Goal: Task Accomplishment & Management: Complete application form

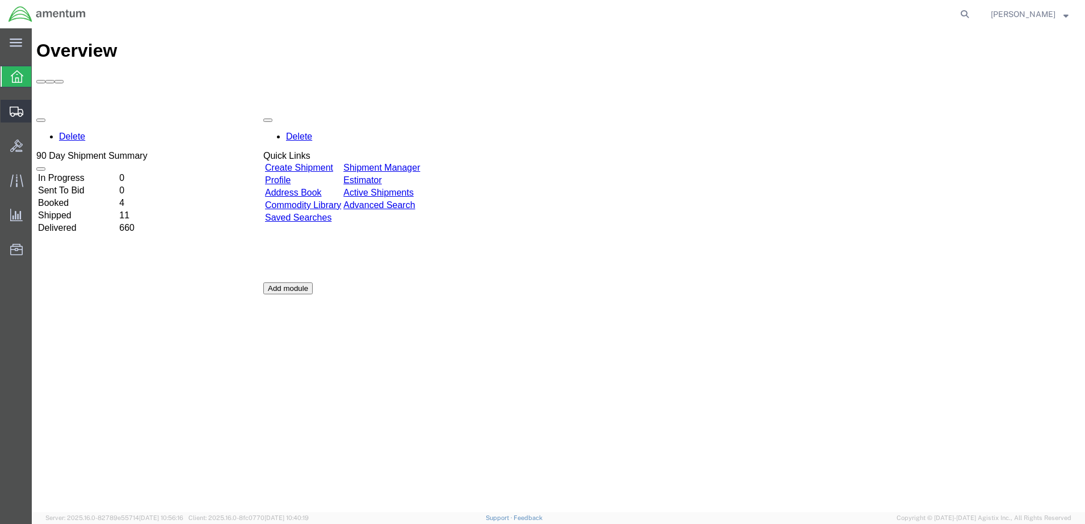
click at [0, 0] on span "Create Shipment" at bounding box center [0, 0] width 0 height 0
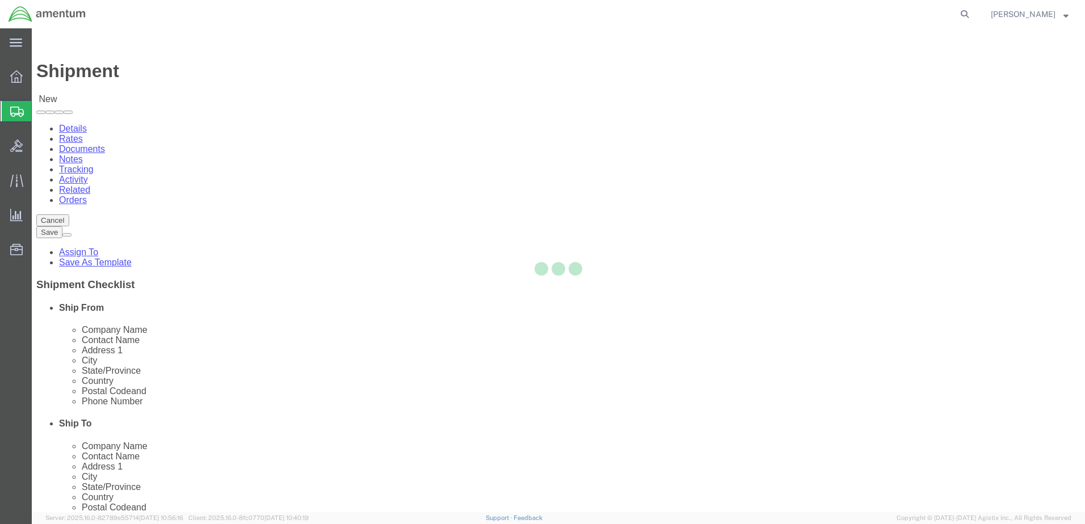
click at [341, 197] on div at bounding box center [558, 270] width 1053 height 484
select select
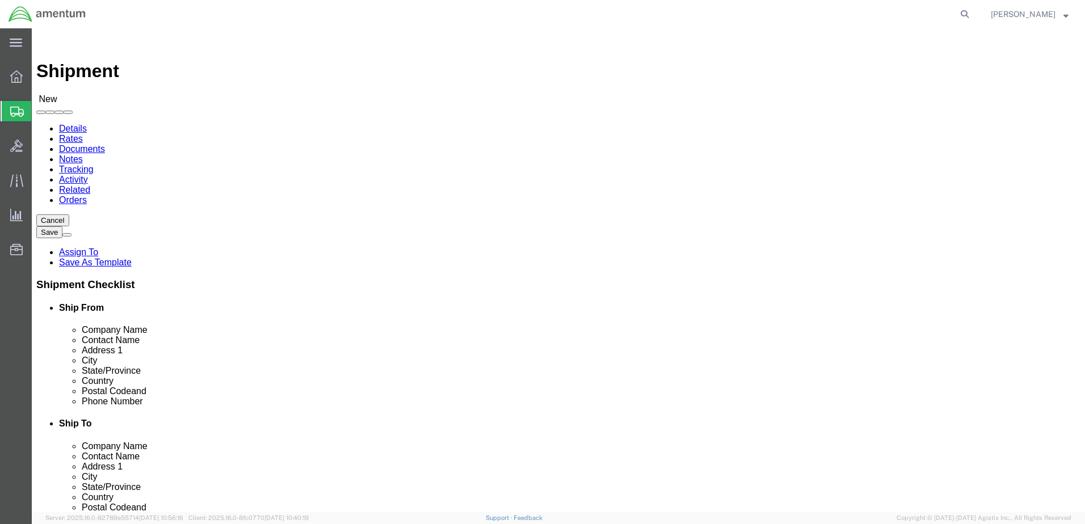
select select "MYPROFILE"
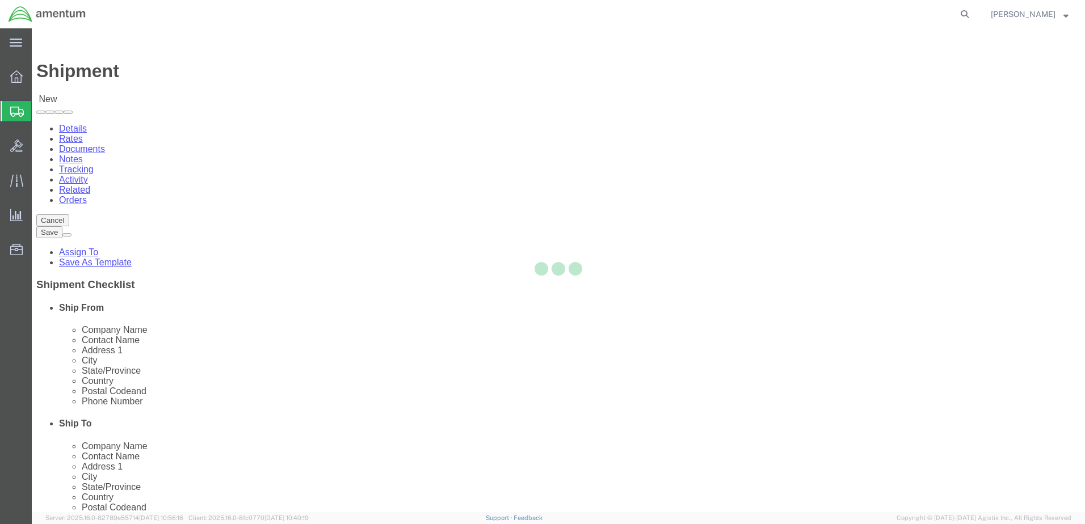
select select "CA"
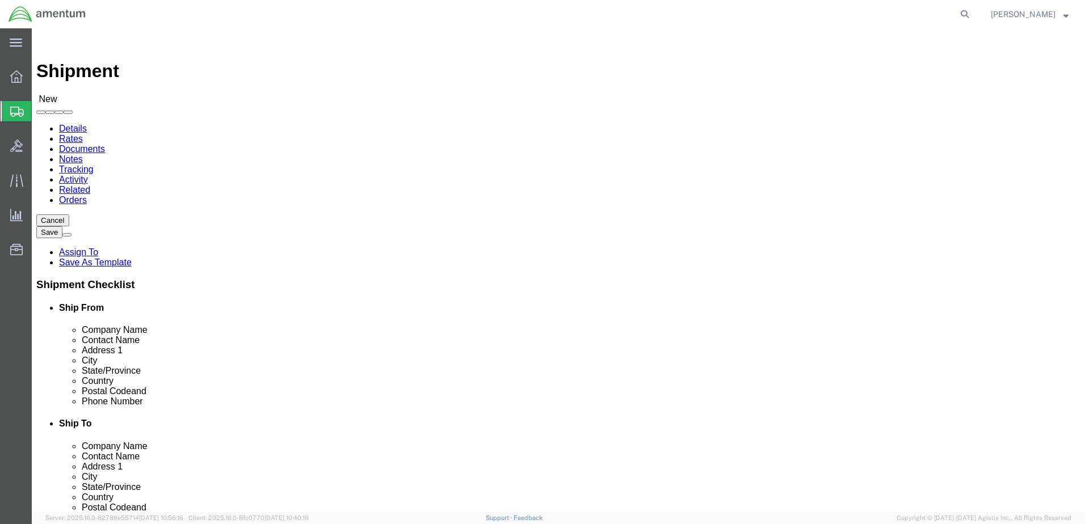
type input "wrs"
select select "49942"
select select "CA"
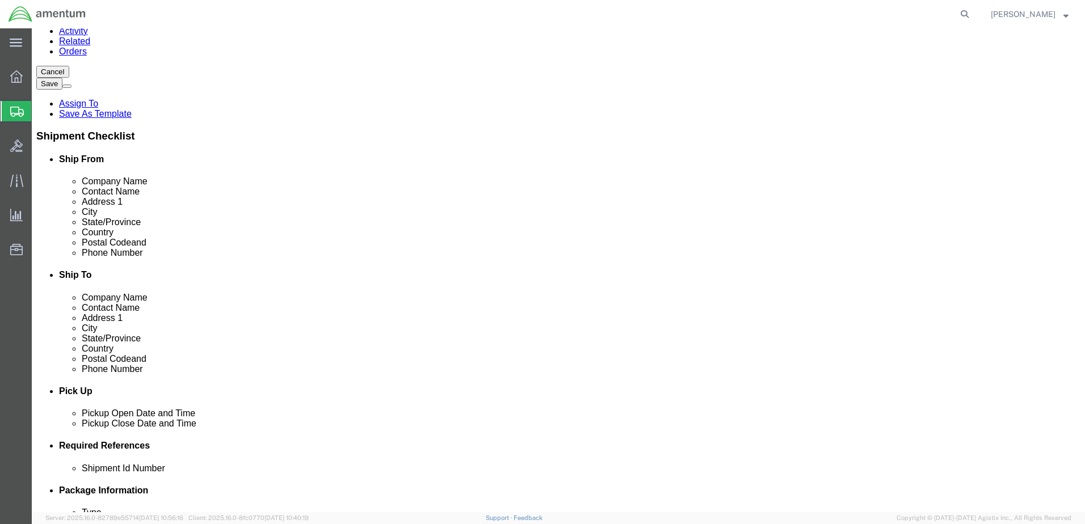
scroll to position [454, 0]
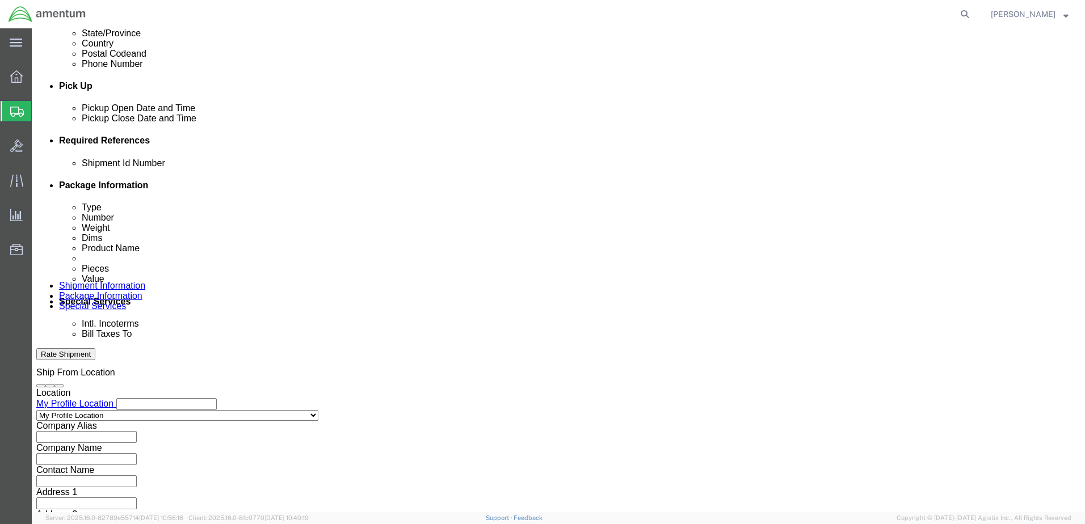
click button "Add reference"
paste input "AME-2025-IP01-FO013-2219-NAMC-Z000"
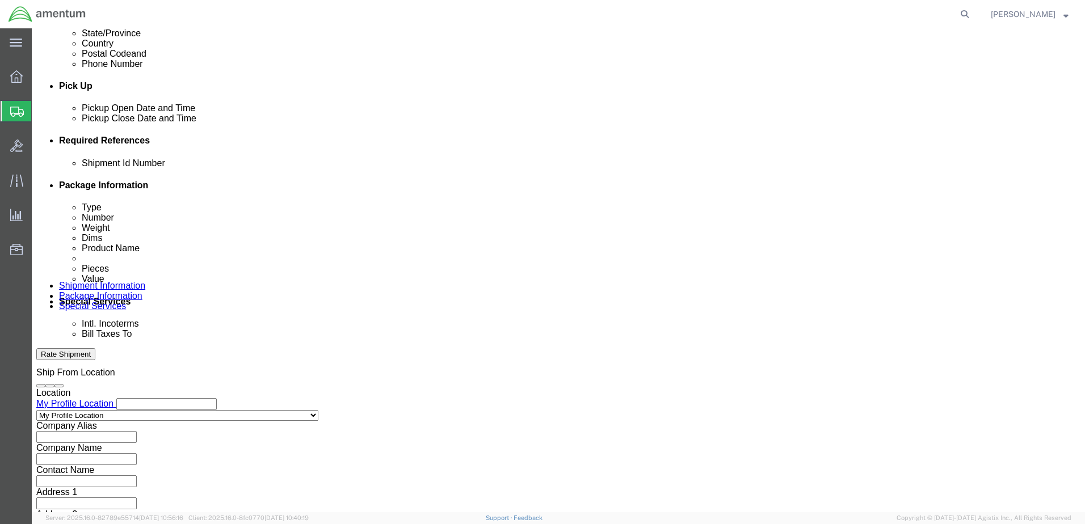
type input "AME-2025-IP01-FO013-2219-NAMC-Z000"
click select "Select Account Type Activity ID Airline Appointment Number ASN Batch Request # …"
select select "PROJNUM"
click select "Select Account Type Activity ID Airline Appointment Number ASN Batch Request # …"
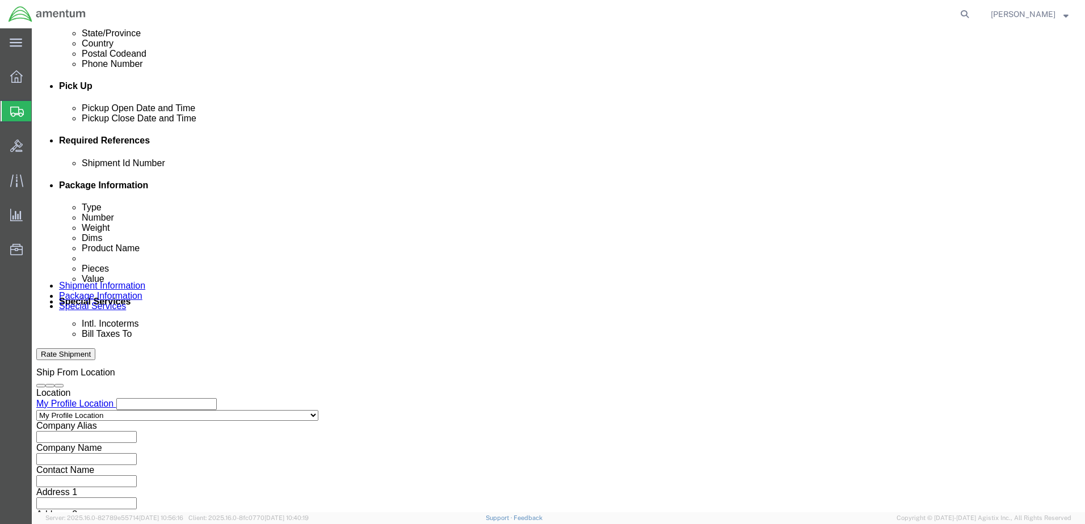
click input "text"
type input "08112025"
click select "Select Account Type Activity ID Airline Appointment Number ASN Batch Request # …"
select select "DEPT"
click select "Select Account Type Activity ID Airline Appointment Number ASN Batch Request # …"
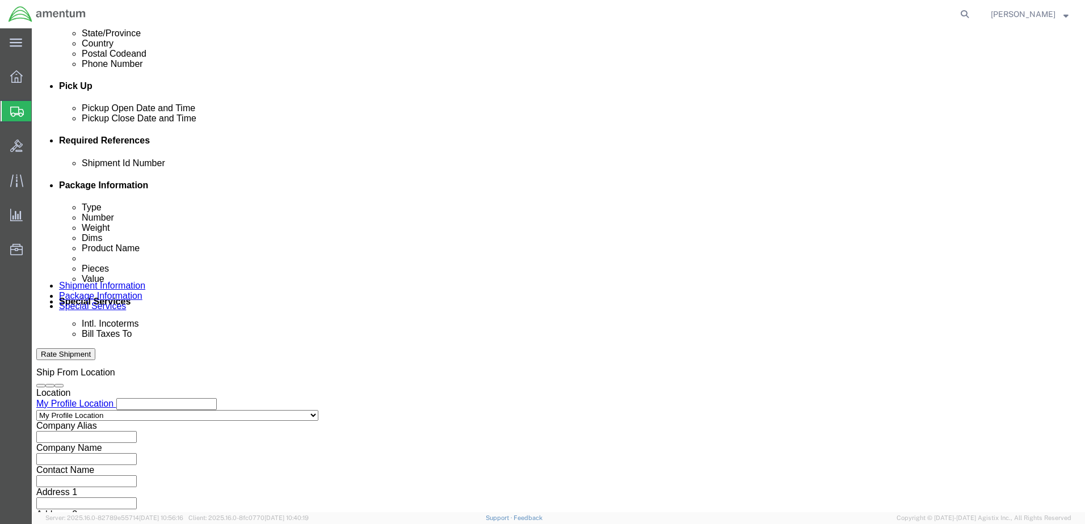
click input "text"
type input "CBP"
click select "Select Account Type Activity ID Airline Appointment Number ASN Batch Request # …"
select select "CUSTREF"
click select "Select Account Type Activity ID Airline Appointment Number ASN Batch Request # …"
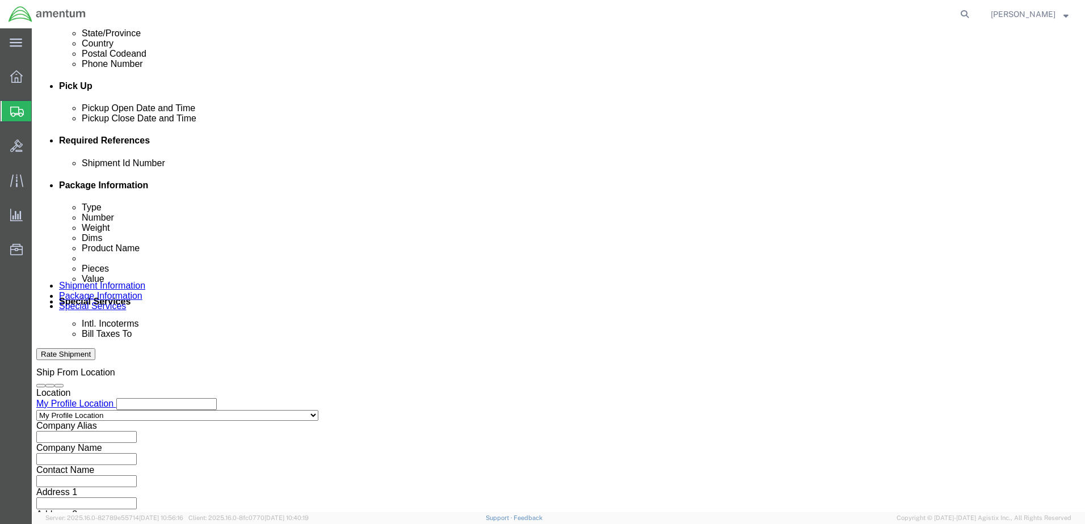
click input "text"
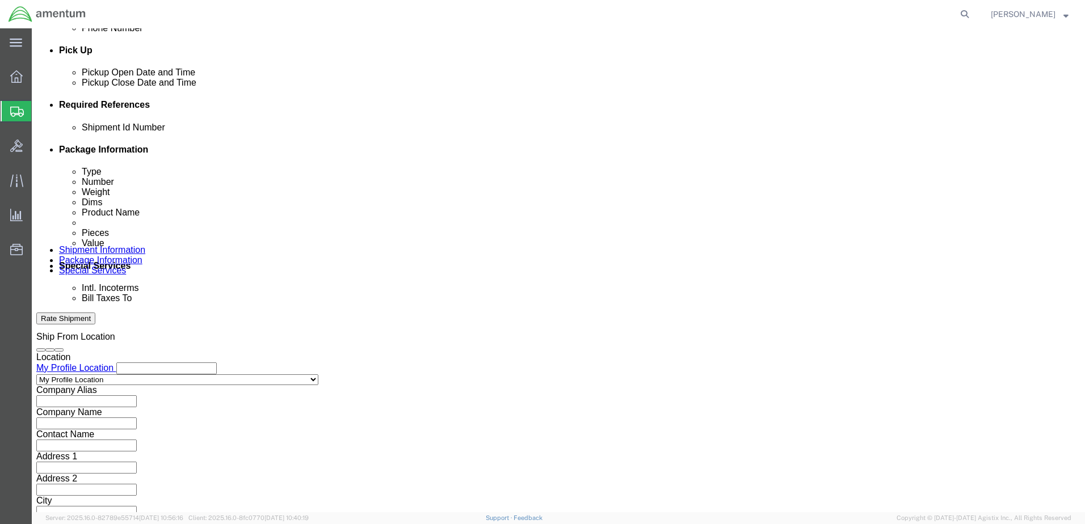
scroll to position [512, 0]
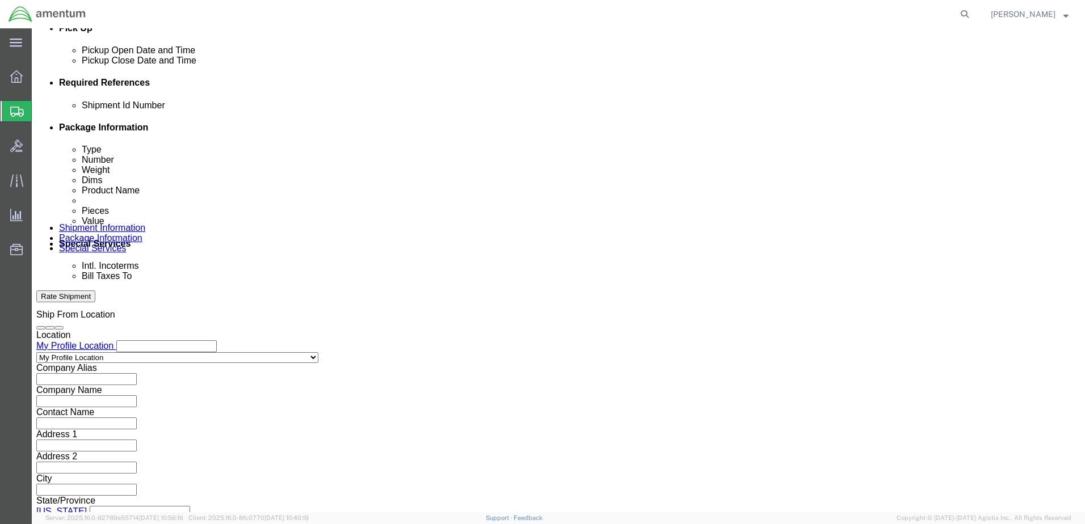
type input "08112025"
click button "Continue"
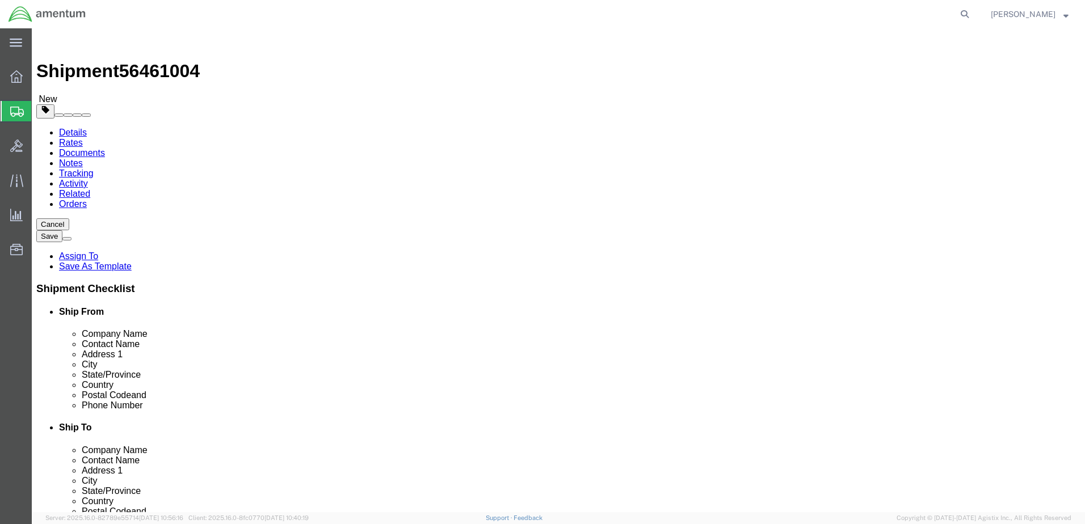
click input "text"
click select "Select BCK Boxes Bale(s) Basket(s) Bolt(s) Bottle(s) Buckets Bulk Bundle(s) Can…"
select select "ENV"
click select "Select BCK Boxes Bale(s) Basket(s) Bolt(s) Bottle(s) Buckets Bulk Bundle(s) Can…"
type input "9.50"
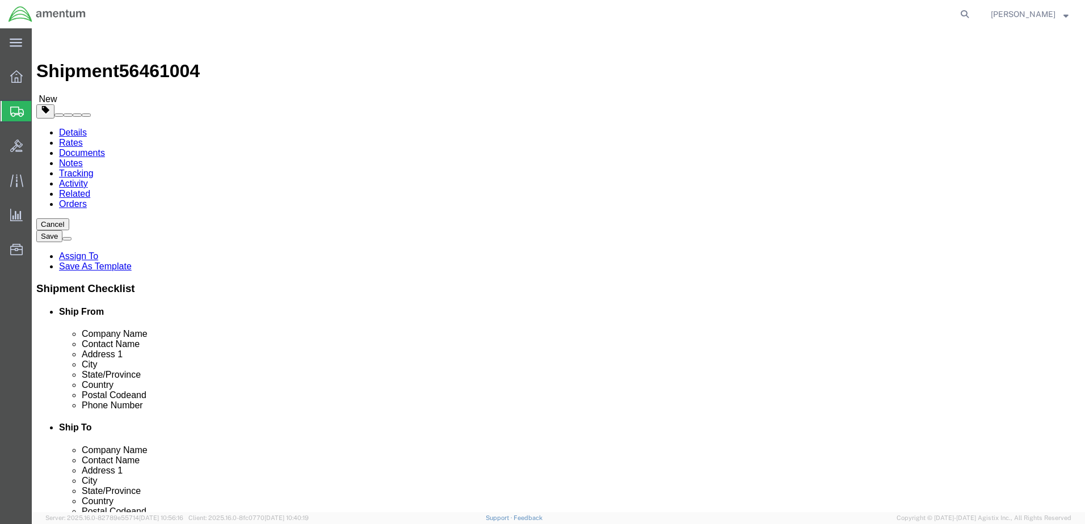
type input "12.50"
type input "0.25"
type input "1"
click link "Add Content"
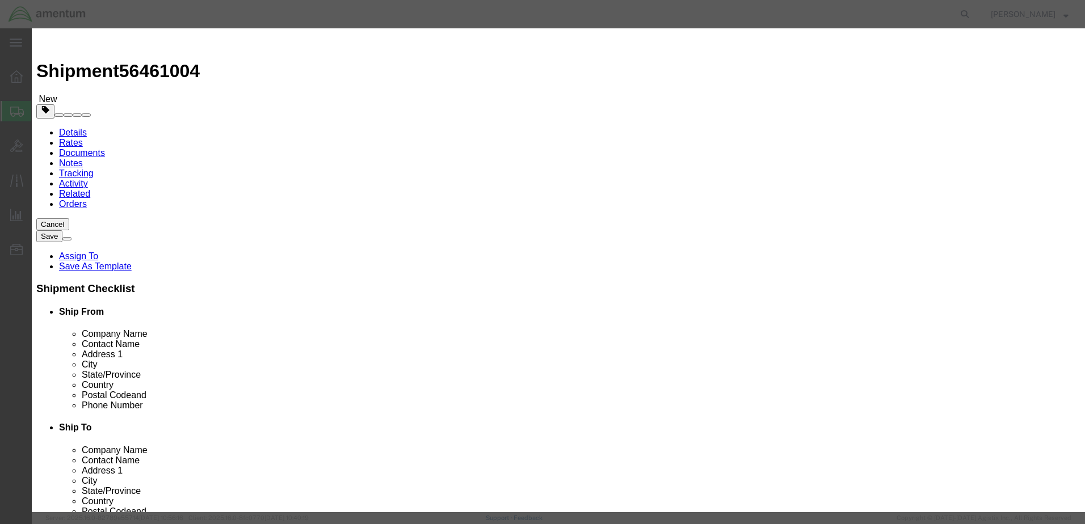
click input "text"
type input "AC Paperwork"
select select "US"
type input "AC Paperwork"
click input "0"
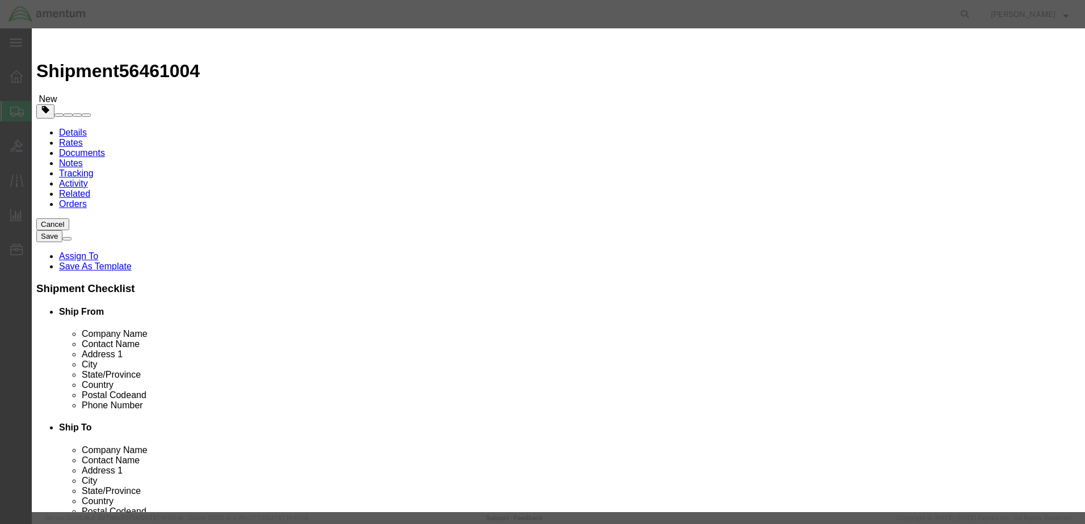
type input "1"
click div "Commodity library"
click input "text"
type input "1.00"
click button "Save & Close"
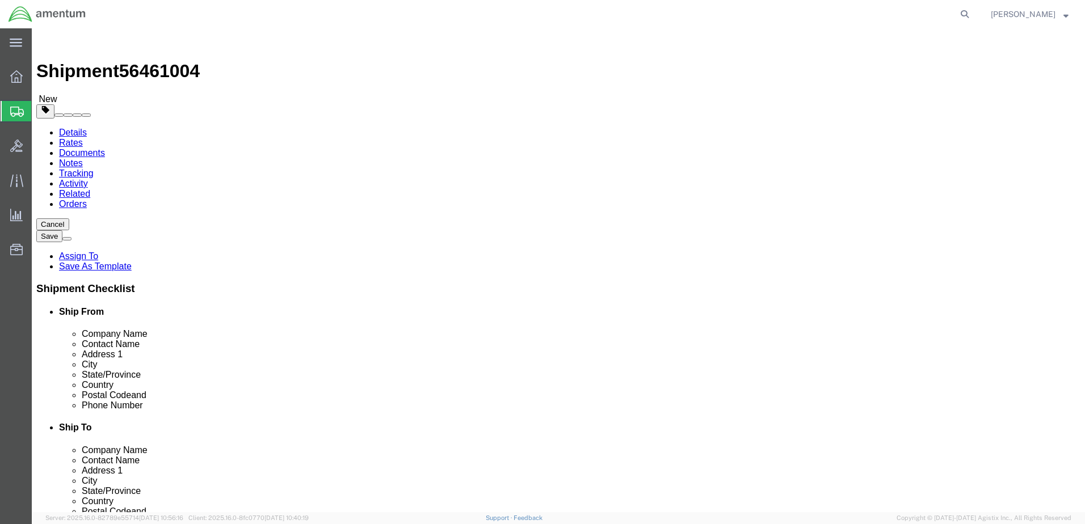
click button "Rate Shipment"
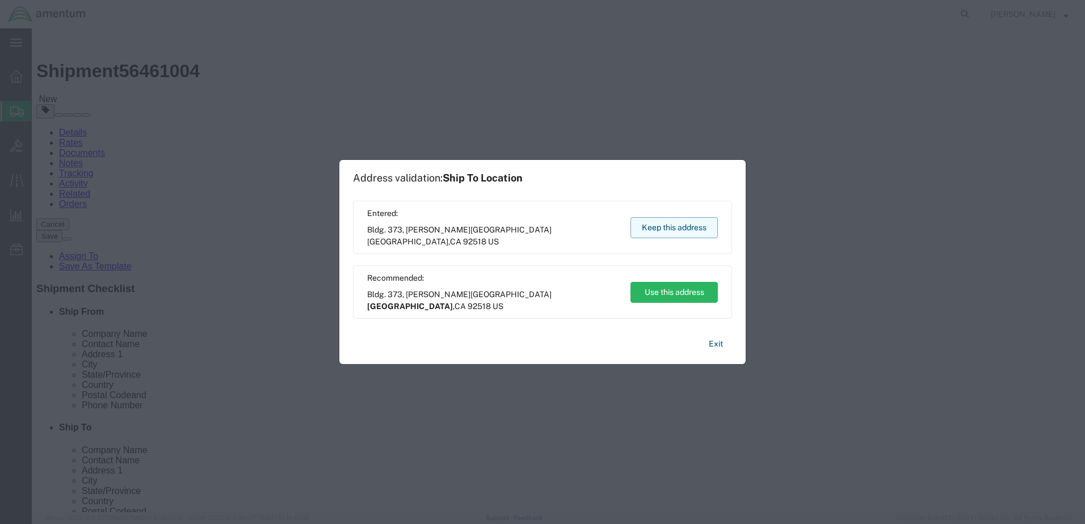
click at [670, 233] on button "Keep this address" at bounding box center [673, 227] width 87 height 21
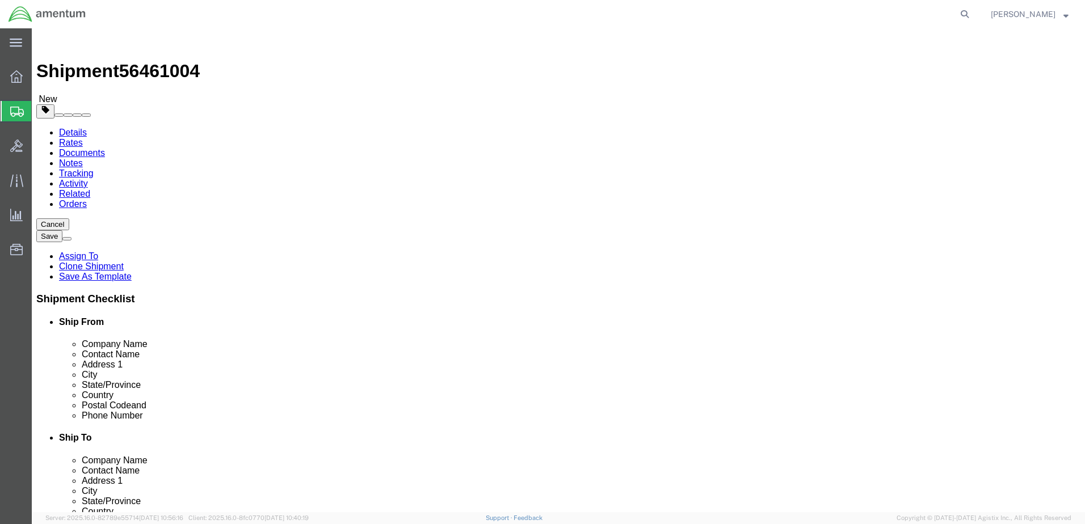
click at [64, 128] on link "Details" at bounding box center [73, 133] width 28 height 10
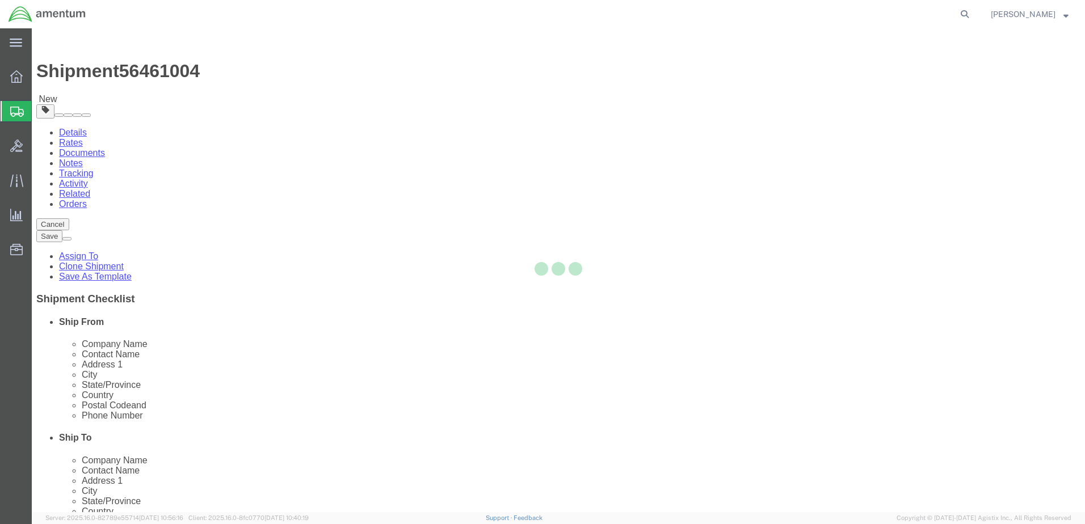
select select "49946"
select select "49942"
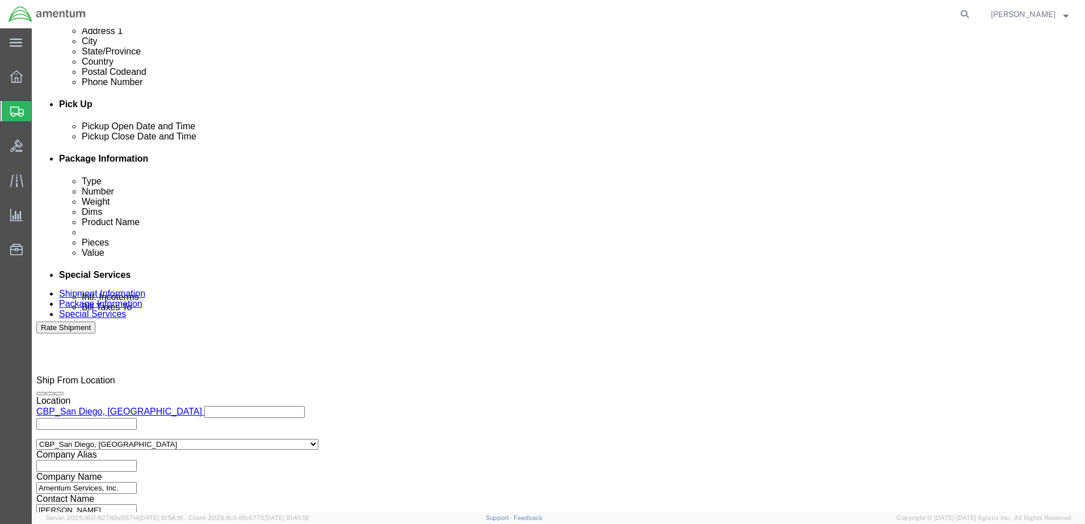
scroll to position [247, 0]
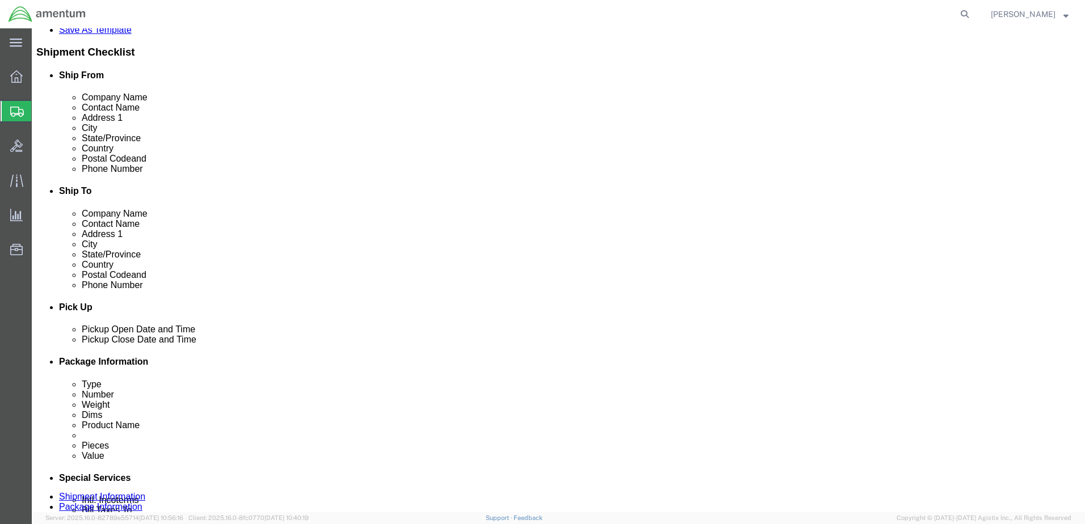
click div "[DATE] 2:01 PM"
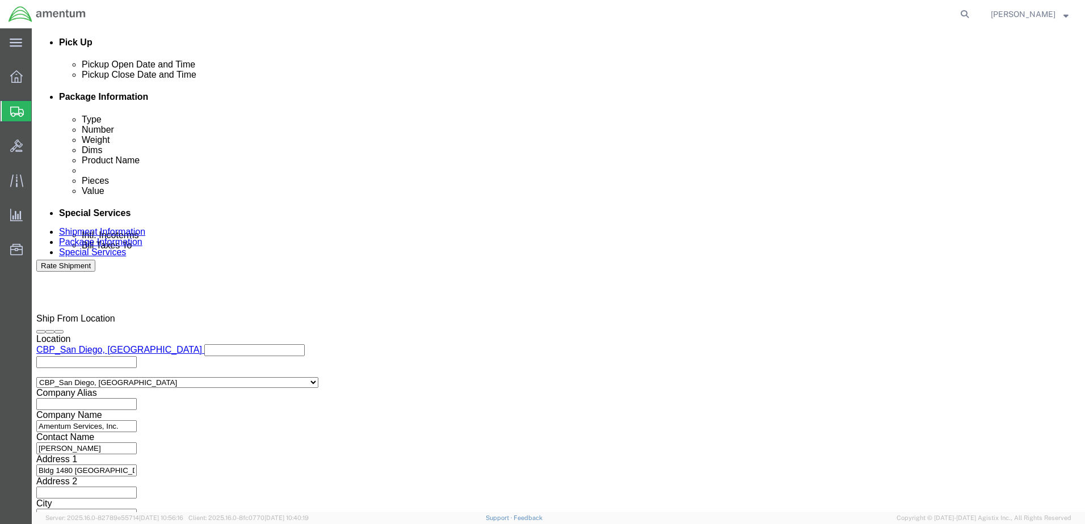
type input "5:01 PM"
click button "Apply"
click button "Rate Shipment"
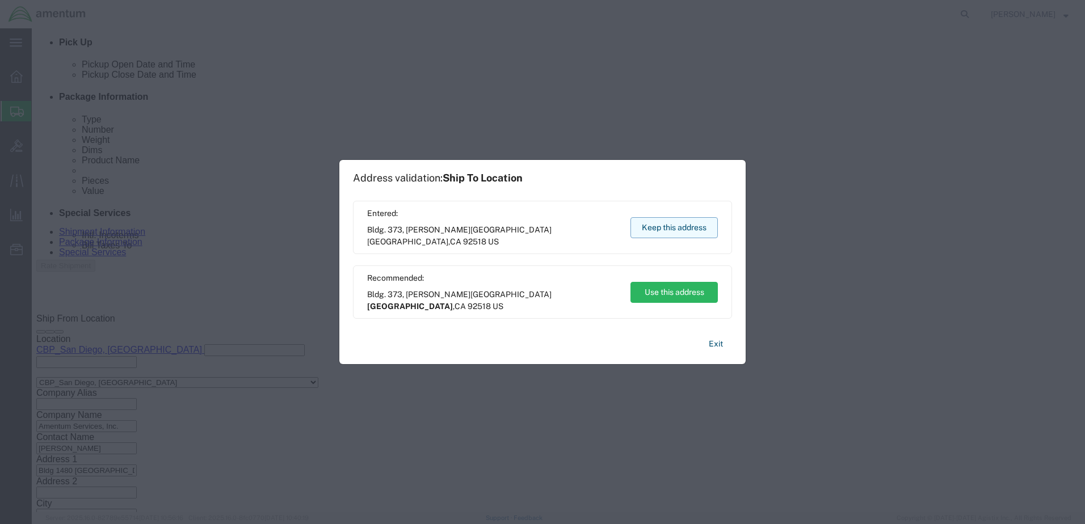
click at [661, 222] on button "Keep this address" at bounding box center [673, 227] width 87 height 21
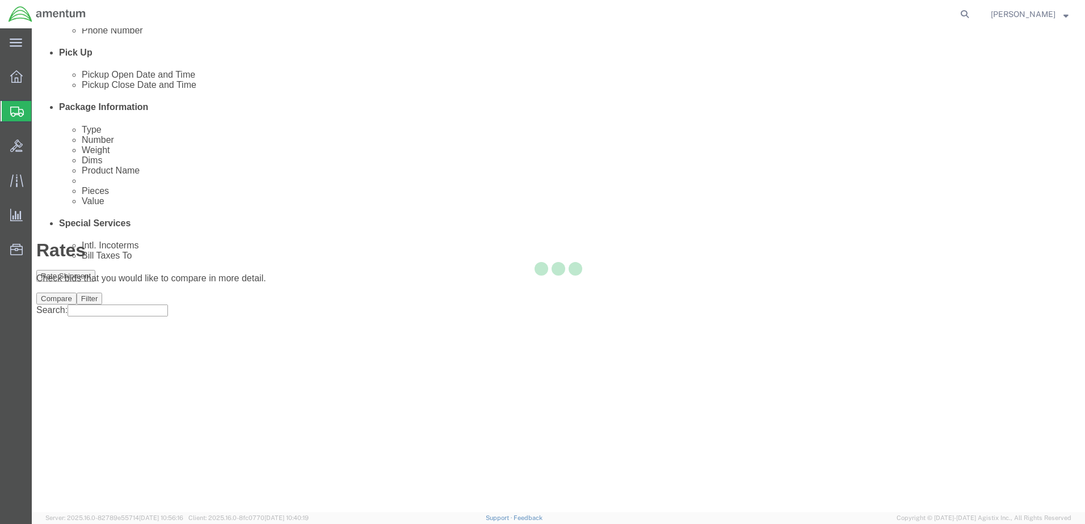
scroll to position [14, 0]
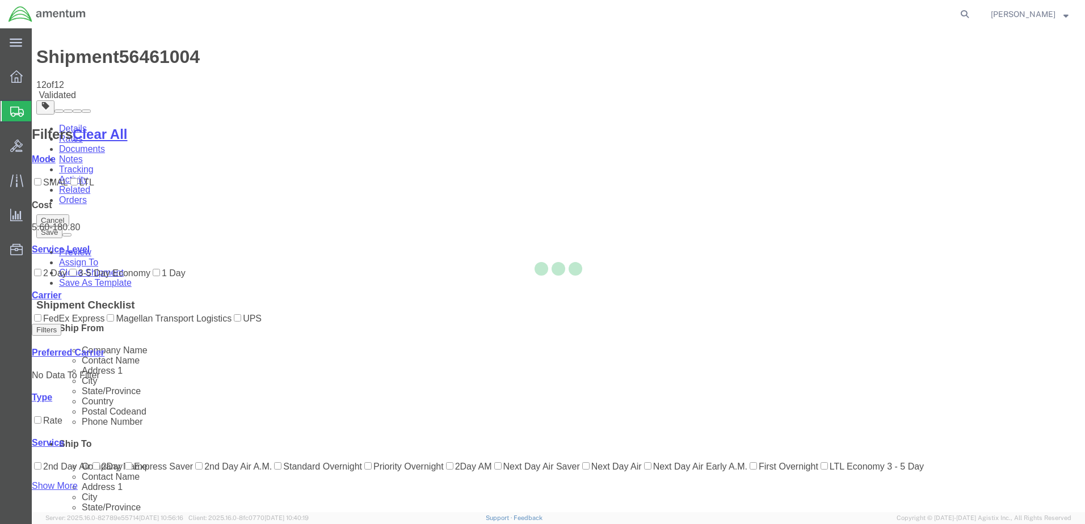
scroll to position [0, 0]
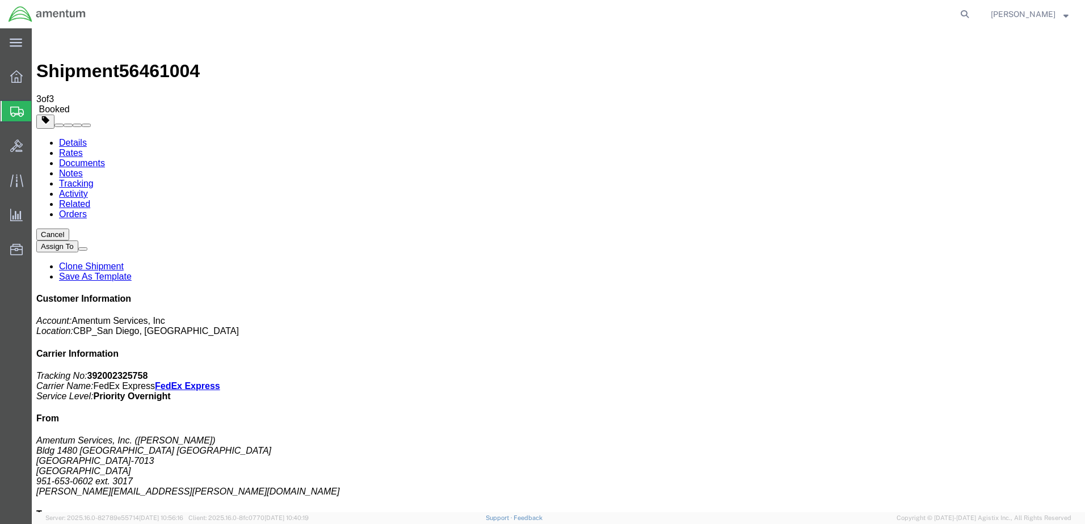
drag, startPoint x: 126, startPoint y: 202, endPoint x: 132, endPoint y: 210, distance: 10.1
click at [0, 0] on span "Create Shipment" at bounding box center [0, 0] width 0 height 0
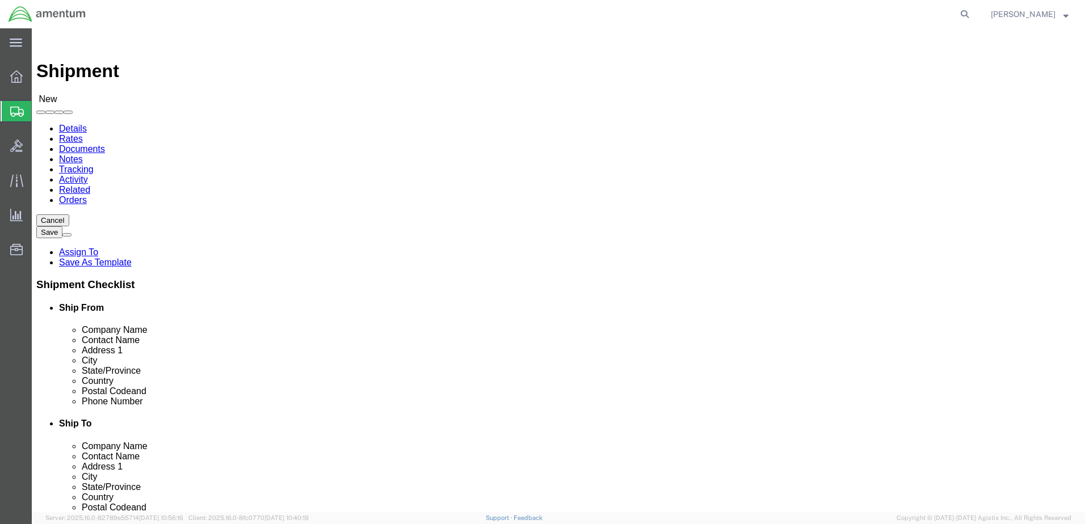
select select "MYPROFILE"
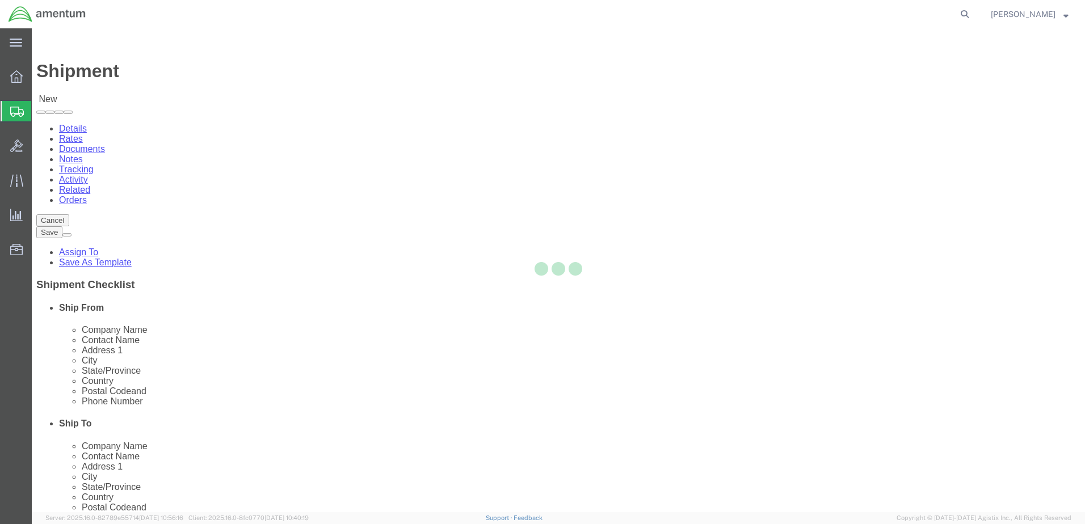
select select "CA"
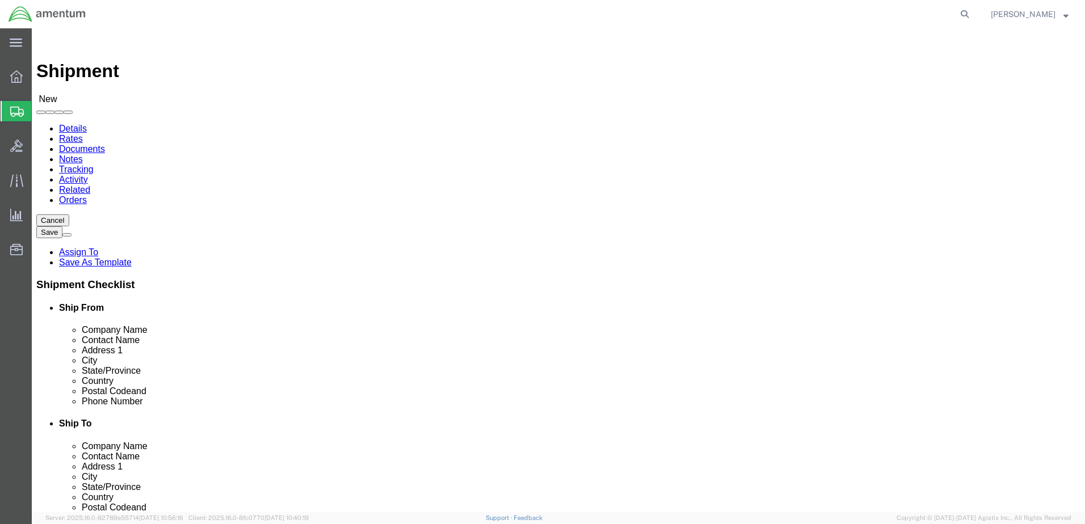
type input "wsa"
select select "49914"
select select "[GEOGRAPHIC_DATA]"
drag, startPoint x: 619, startPoint y: 233, endPoint x: 552, endPoint y: 238, distance: 67.1
click div "Contact Name"
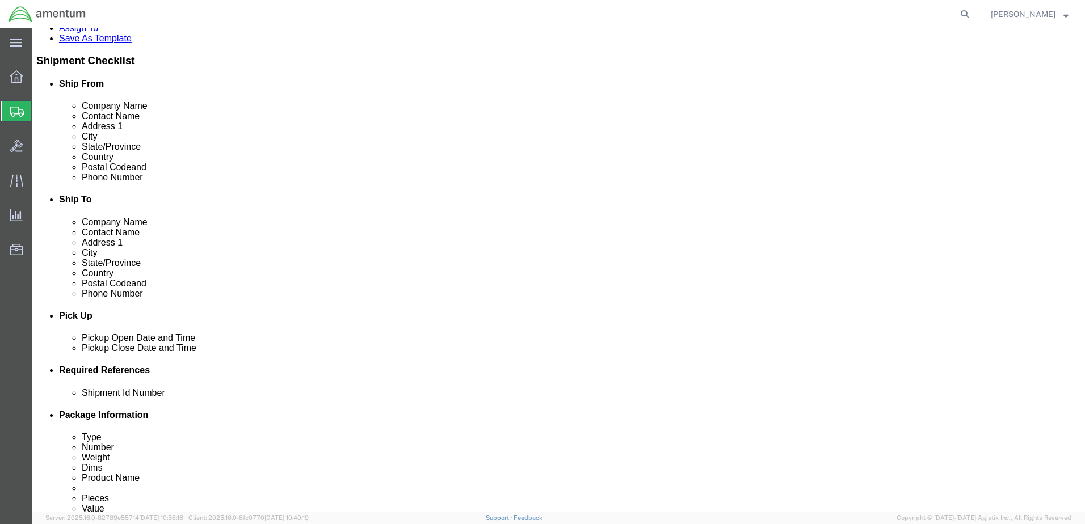
scroll to position [227, 0]
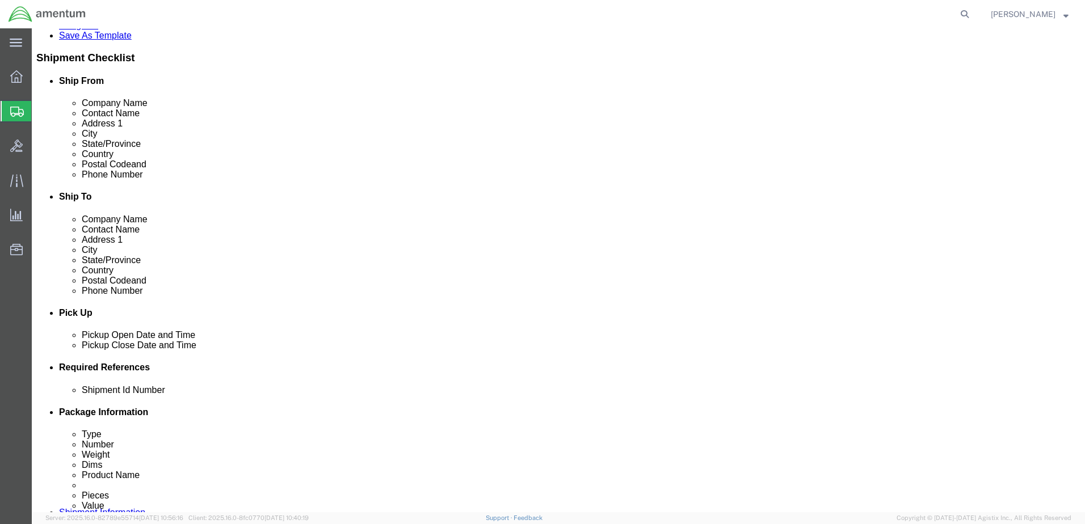
type input "[PERSON_NAME]"
click button "Add reference"
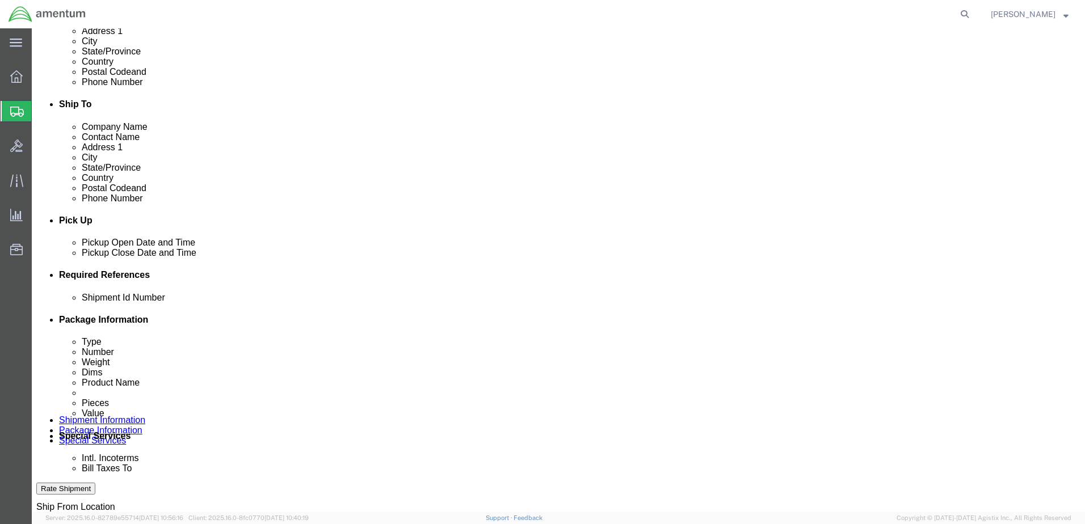
scroll to position [416, 0]
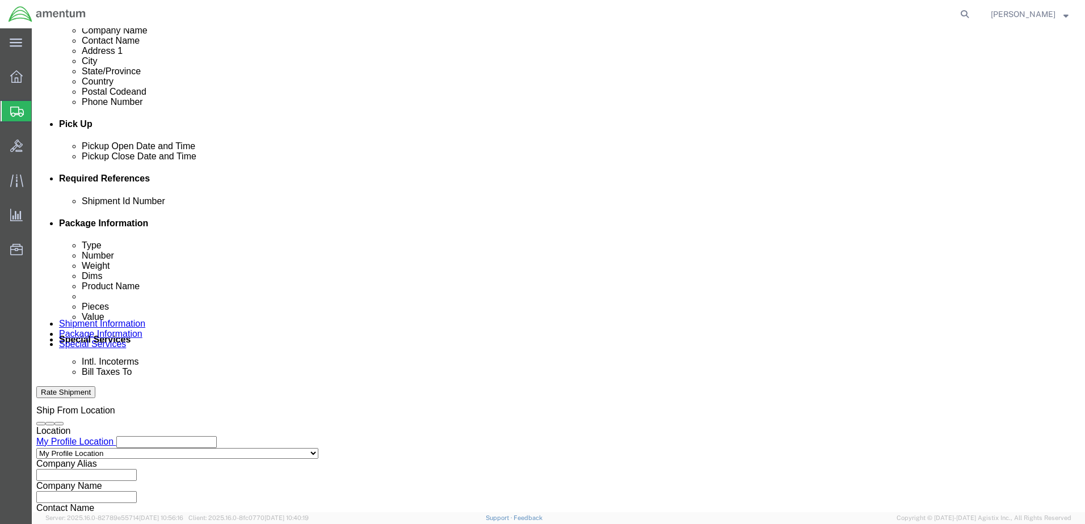
click input "text"
type input "08112025A"
drag, startPoint x: 395, startPoint y: 285, endPoint x: 383, endPoint y: 281, distance: 13.1
click select "Select Account Type Activity ID Airline Appointment Number ASN Batch Request # …"
select select "DEPT"
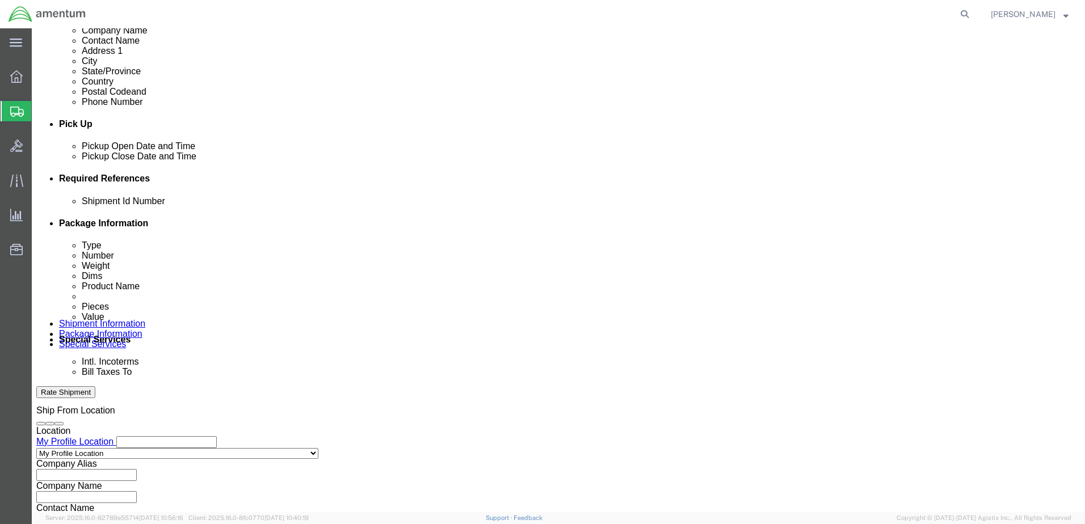
click select "Select Account Type Activity ID Airline Appointment Number ASN Batch Request # …"
click input "text"
type input "CBP"
click select "Select Account Type Activity ID Airline Appointment Number ASN Batch Request # …"
select select "PROJNUM"
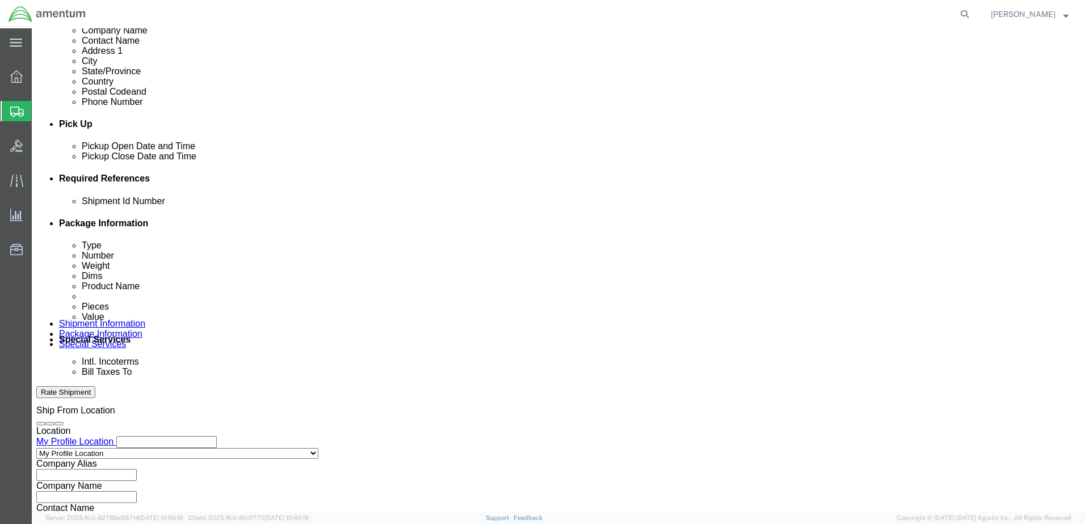
click select "Select Account Type Activity ID Airline Appointment Number ASN Batch Request # …"
paste input "AME-2025-IP01-FO013-2219-NAMC-Z000"
type input "AME-2025-IP01-FO013-2219-NAMC-Z000"
click select "Select Account Type Activity ID Airline Appointment Number ASN Batch Request # …"
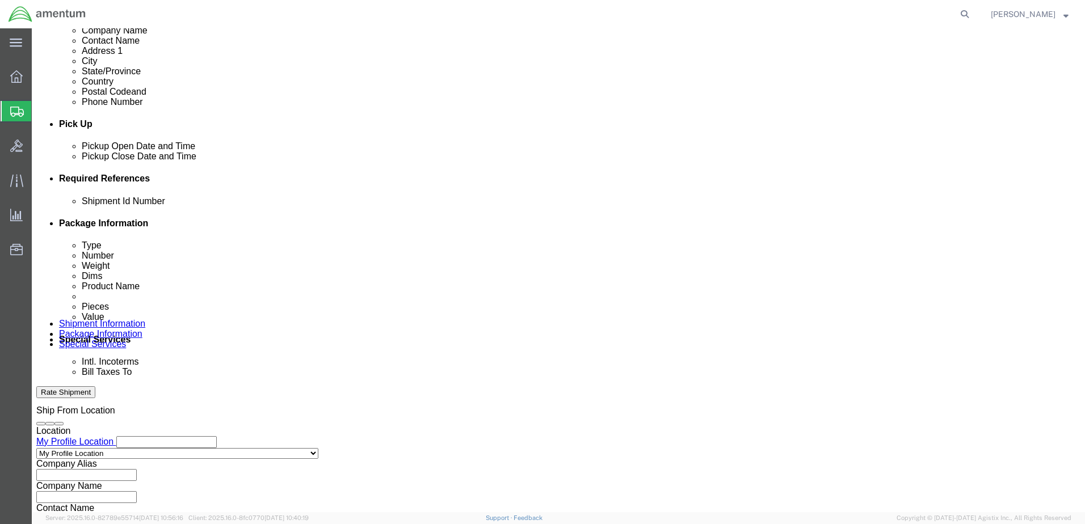
scroll to position [0, 0]
select select "CUSTREF"
click select "Select Account Type Activity ID Airline Appointment Number ASN Batch Request # …"
click input "text"
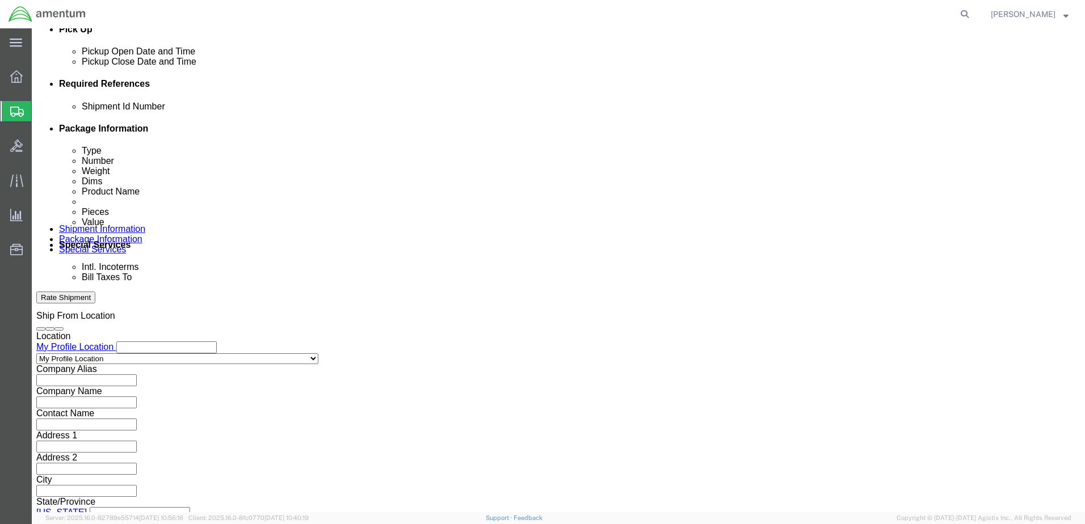
scroll to position [512, 0]
type input "Metal Plate"
click button "Continue"
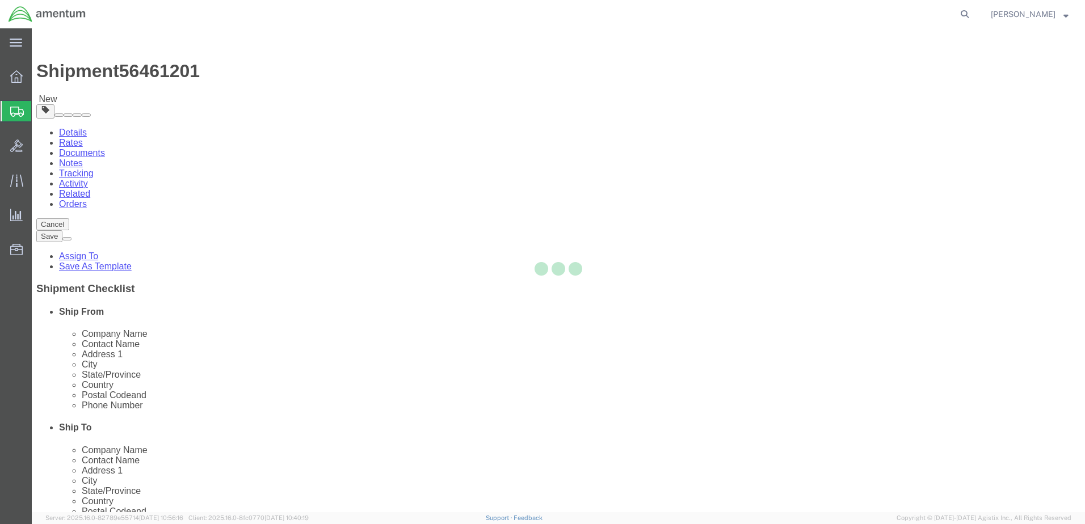
select select "CBOX"
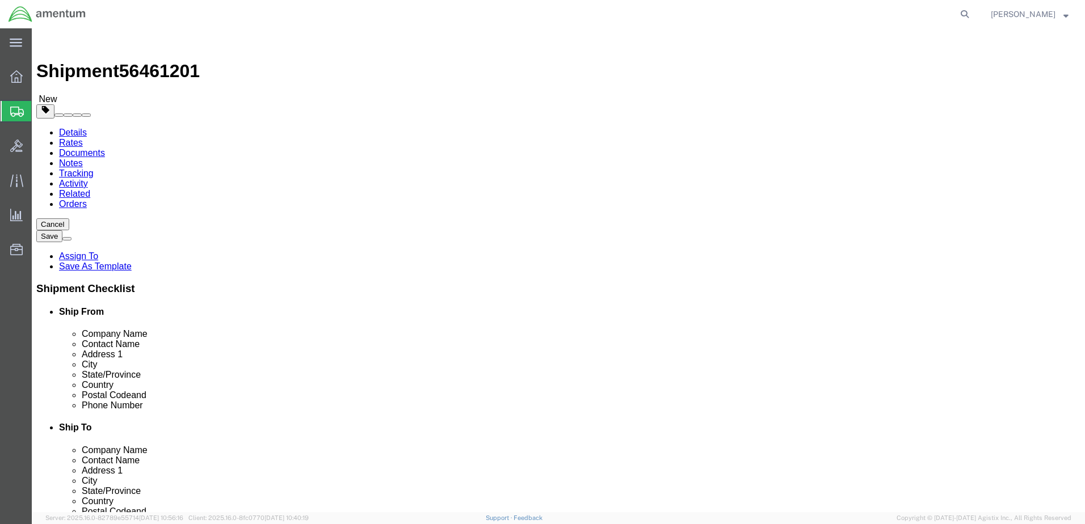
click input "text"
type input "20"
type input "1.0"
drag, startPoint x: 184, startPoint y: 268, endPoint x: 140, endPoint y: 265, distance: 44.3
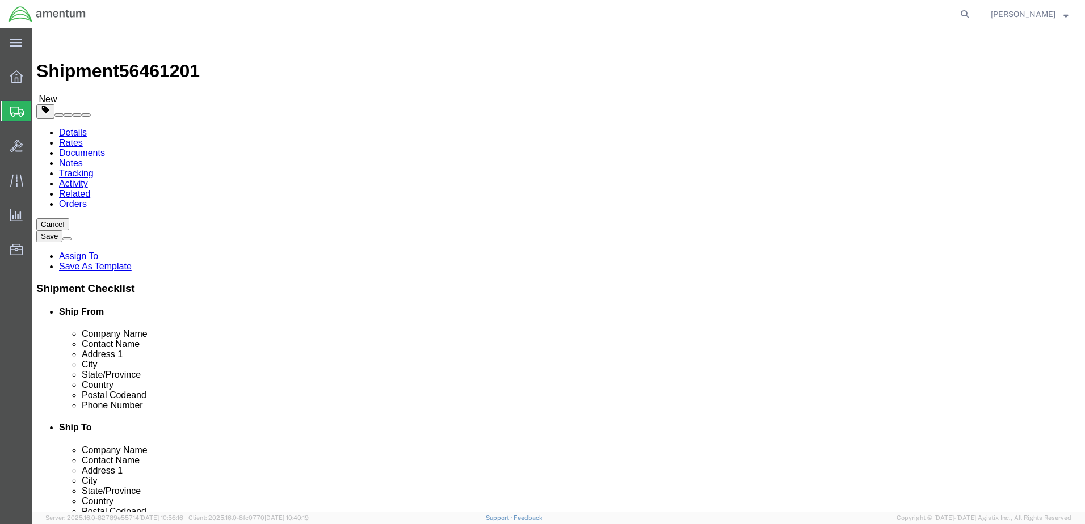
click div "Weight 0.00 Select kgs lbs Ship. t°"
type input "5.00"
click ul
click link "Add Content"
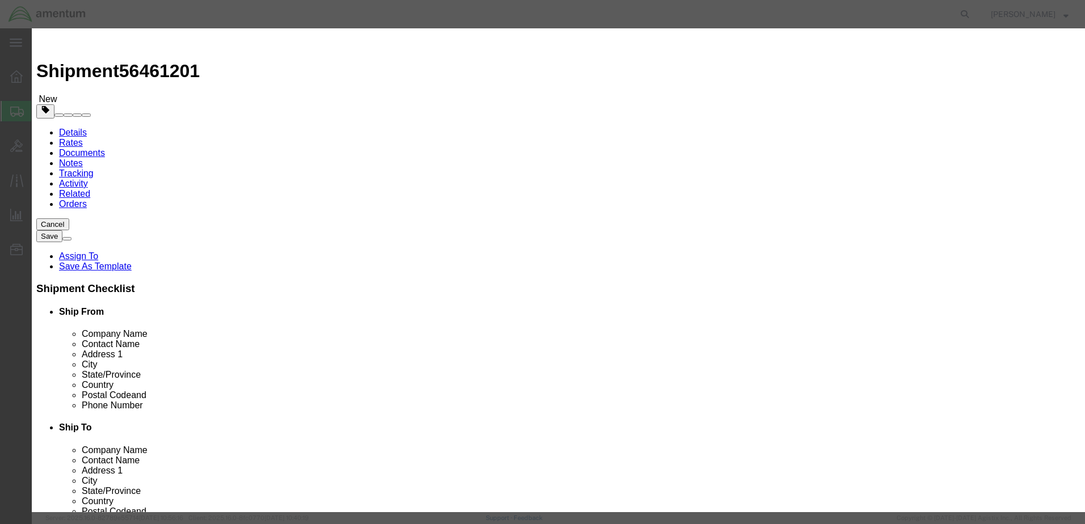
click div "Product Name Pieces 0 Select Bag Barrels 100Board Feet Bottle Box Blister Pack …"
click input "text"
type input "Metal Plate"
drag, startPoint x: 348, startPoint y: 106, endPoint x: 294, endPoint y: 108, distance: 53.9
click div "Pieces 0 Select Bag Barrels 100Board Feet Bottle Box Blister Pack Carats Can Ca…"
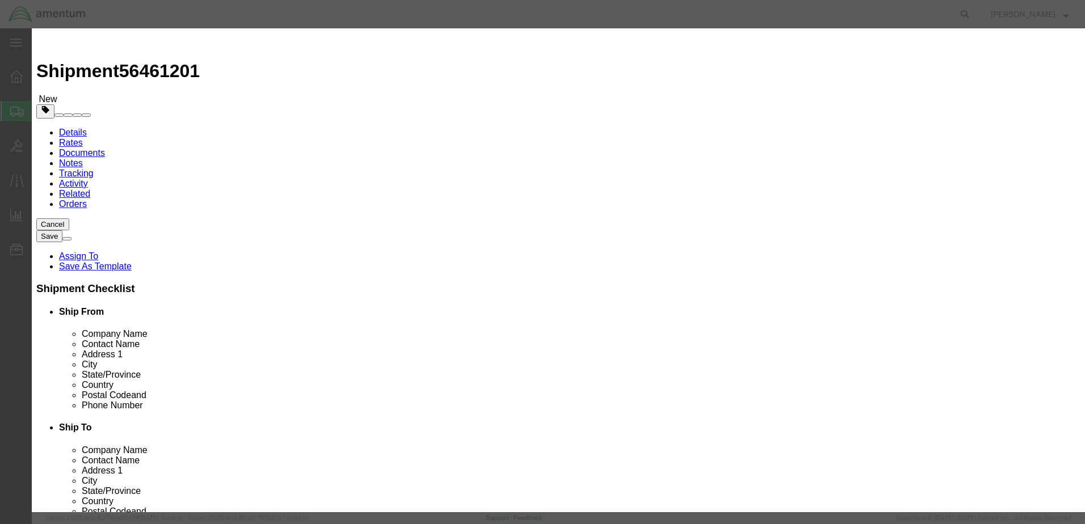
type input "1"
drag, startPoint x: 355, startPoint y: 53, endPoint x: 349, endPoint y: 68, distance: 15.8
click div "Commodity library Product Name Metal Plate Pieces 1 Select Bag Barrels 100Board…"
click input "text"
type input "2"
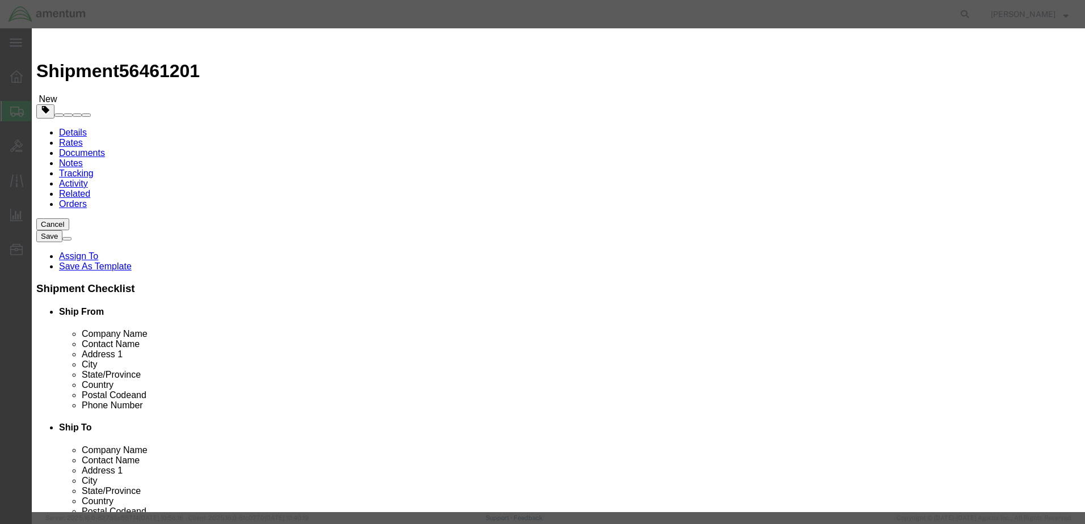
type input "100.00"
click button "Save & Close"
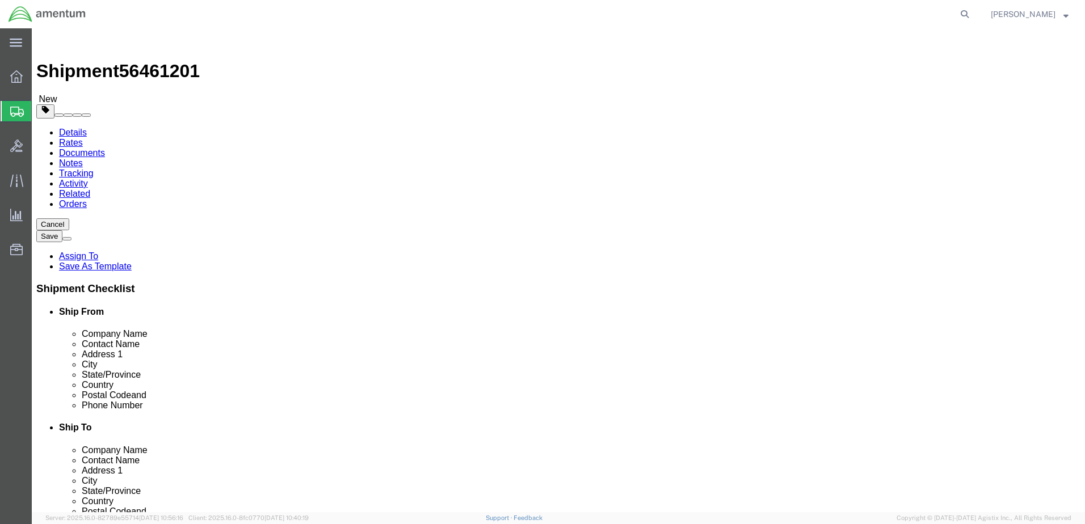
click button "Rate Shipment"
